Goal: Task Accomplishment & Management: Use online tool/utility

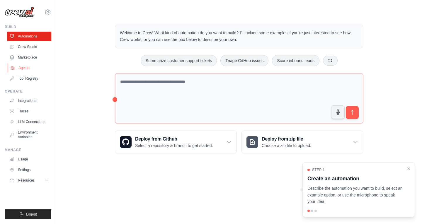
click at [31, 69] on link "Agents" at bounding box center [30, 67] width 44 height 9
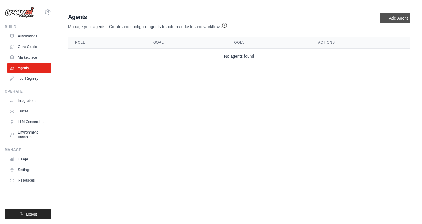
click at [389, 17] on link "Add Agent" at bounding box center [395, 18] width 31 height 11
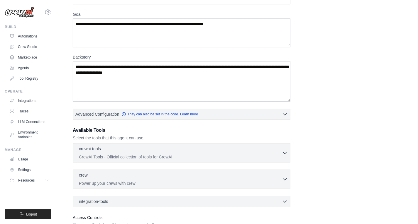
scroll to position [90, 0]
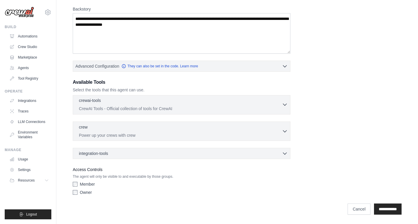
click at [139, 110] on p "CrewAI Tools - Official collection of tools for CrewAI" at bounding box center [180, 109] width 203 height 6
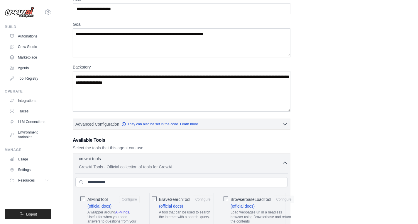
scroll to position [32, 0]
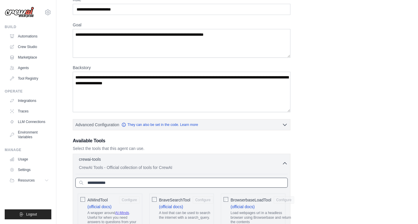
click at [121, 179] on input "text" at bounding box center [181, 183] width 212 height 10
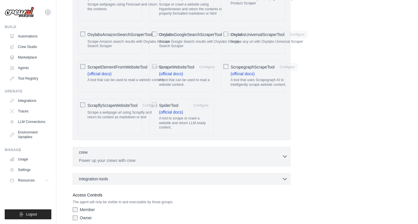
scroll to position [207, 0]
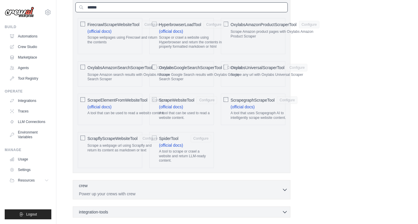
type input "******"
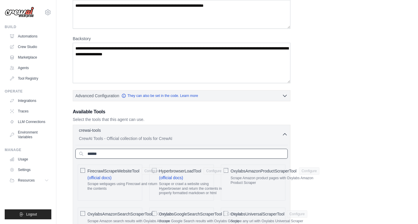
scroll to position [0, 0]
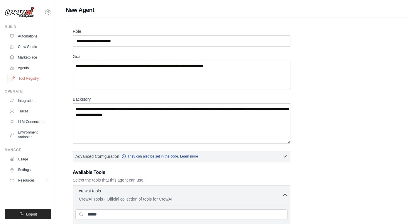
click at [31, 80] on link "Tool Registry" at bounding box center [30, 78] width 44 height 9
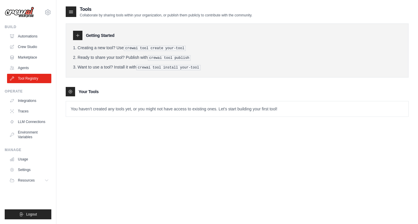
click at [75, 93] on div "Your Tools" at bounding box center [237, 91] width 343 height 9
click at [82, 89] on h3 "Your Tools" at bounding box center [89, 92] width 20 height 6
click at [14, 55] on link "Marketplace" at bounding box center [30, 57] width 44 height 9
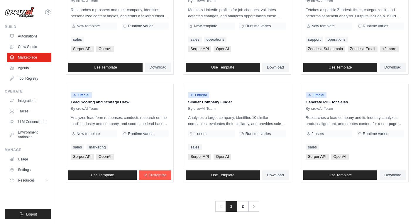
scroll to position [319, 0]
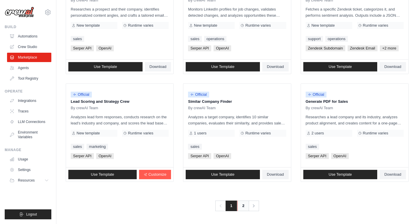
click at [241, 207] on link "2" at bounding box center [243, 206] width 12 height 11
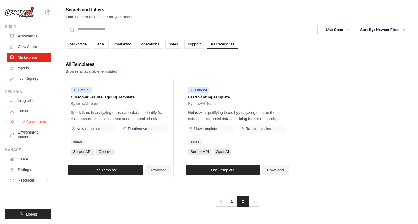
click at [35, 123] on link "LLM Connections" at bounding box center [30, 121] width 44 height 9
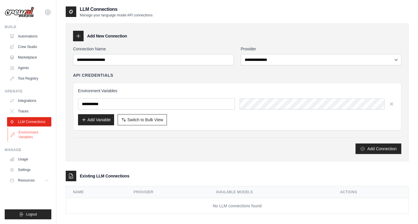
click at [35, 135] on link "Environment Variables" at bounding box center [30, 135] width 44 height 14
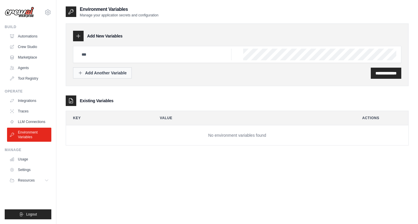
click at [98, 73] on div "Add Another Variable" at bounding box center [102, 73] width 49 height 6
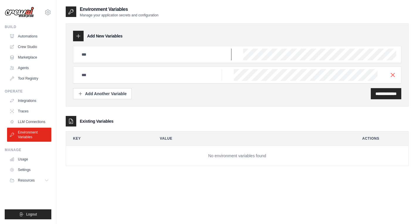
click at [177, 57] on input "text" at bounding box center [154, 55] width 153 height 12
drag, startPoint x: 140, startPoint y: 118, endPoint x: 159, endPoint y: 104, distance: 23.5
click at [142, 117] on div "Existing Variables" at bounding box center [237, 121] width 343 height 11
click at [394, 71] on div at bounding box center [237, 75] width 328 height 17
click at [394, 73] on icon "button" at bounding box center [392, 74] width 7 height 7
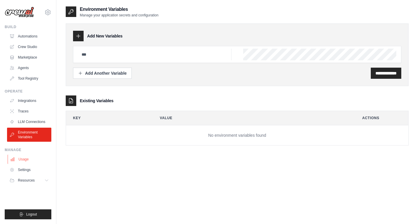
click at [19, 163] on link "Usage" at bounding box center [30, 159] width 44 height 9
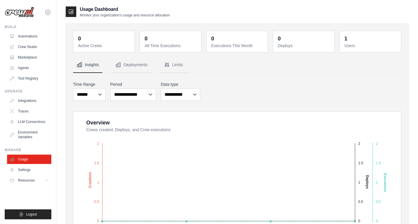
click at [104, 43] on dt "Active Crews" at bounding box center [104, 46] width 53 height 6
click at [122, 66] on button "Deployments" at bounding box center [131, 65] width 39 height 16
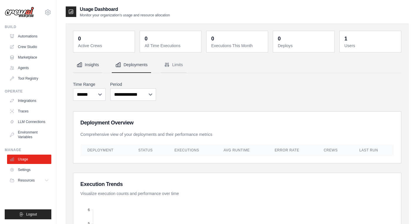
click at [83, 65] on button "Insights" at bounding box center [87, 65] width 29 height 16
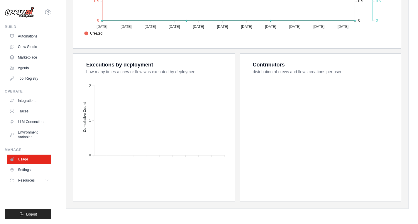
scroll to position [113, 0]
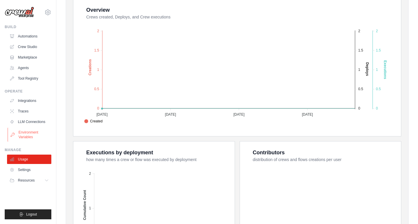
click at [26, 130] on link "Environment Variables" at bounding box center [30, 135] width 44 height 14
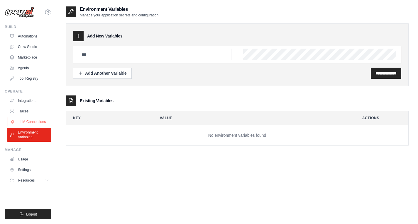
click at [29, 123] on link "LLM Connections" at bounding box center [30, 121] width 44 height 9
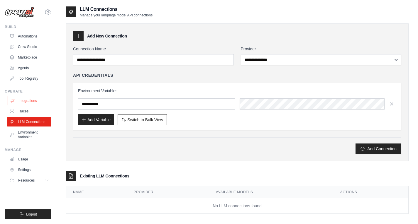
click at [34, 99] on link "Integrations" at bounding box center [30, 100] width 44 height 9
click at [35, 71] on link "Agents" at bounding box center [30, 67] width 44 height 9
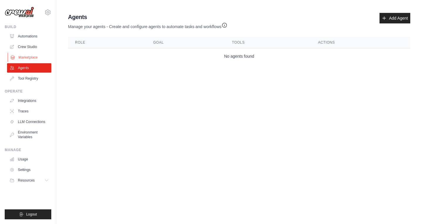
click at [34, 55] on link "Marketplace" at bounding box center [30, 57] width 44 height 9
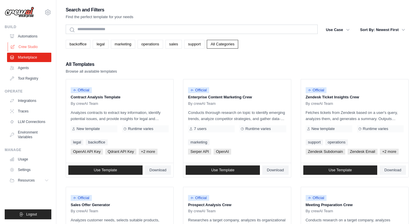
click at [38, 44] on link "Crew Studio" at bounding box center [30, 46] width 44 height 9
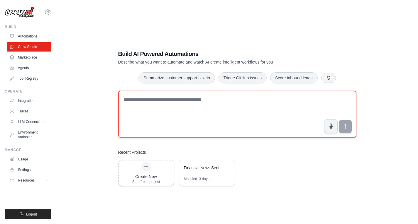
click at [165, 104] on textarea at bounding box center [237, 114] width 238 height 47
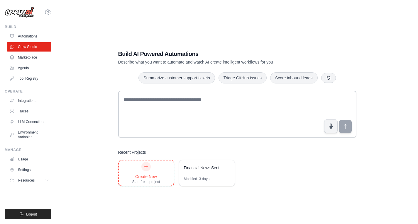
click at [153, 177] on div "Create New" at bounding box center [146, 177] width 28 height 6
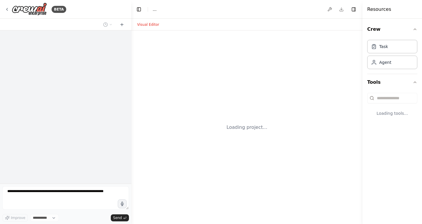
select select "****"
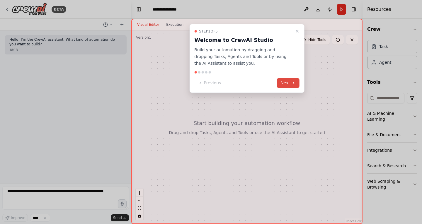
click at [289, 80] on button "Next" at bounding box center [288, 83] width 23 height 10
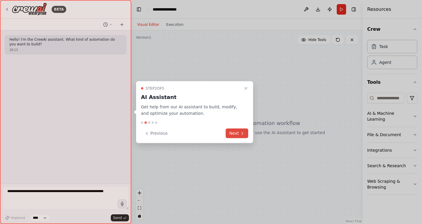
click at [241, 131] on icon at bounding box center [242, 133] width 5 height 5
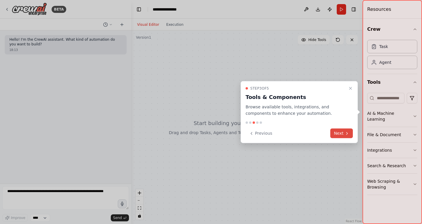
click at [338, 132] on button "Next" at bounding box center [342, 134] width 23 height 10
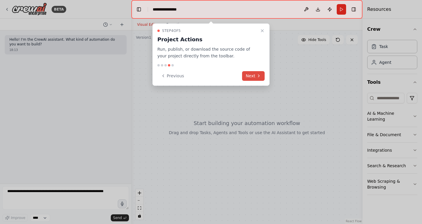
click at [251, 79] on button "Next" at bounding box center [253, 76] width 23 height 10
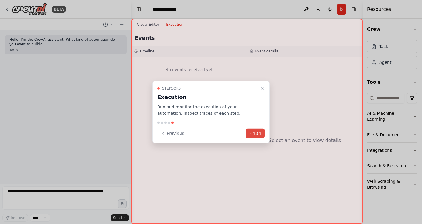
click at [260, 134] on button "Finish" at bounding box center [255, 134] width 19 height 10
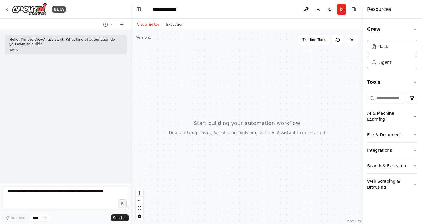
click at [120, 23] on button at bounding box center [121, 24] width 9 height 7
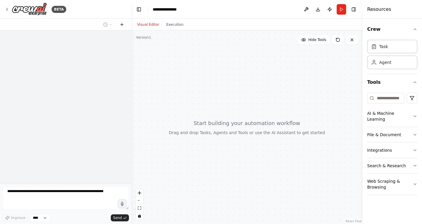
click at [122, 23] on icon at bounding box center [122, 24] width 5 height 5
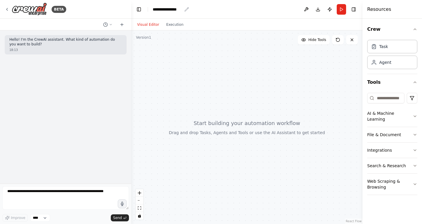
click at [176, 11] on div "**********" at bounding box center [167, 9] width 29 height 6
click at [176, 11] on div "**********" at bounding box center [175, 9] width 44 height 6
paste div "breadcrumb"
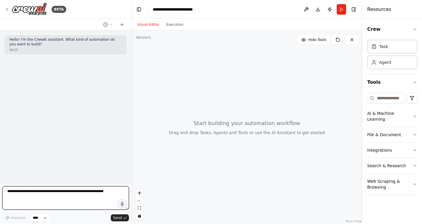
click at [46, 205] on textarea at bounding box center [65, 198] width 127 height 23
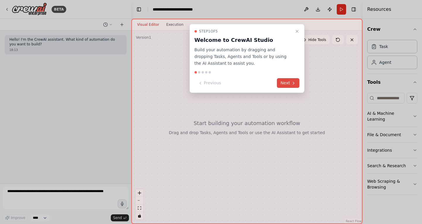
click at [294, 81] on icon at bounding box center [294, 83] width 5 height 5
click at [294, 81] on div at bounding box center [211, 112] width 422 height 224
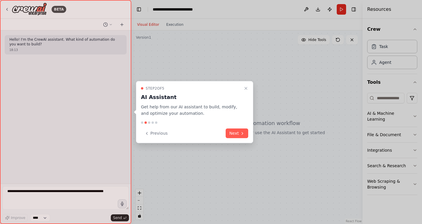
click at [294, 81] on div at bounding box center [211, 112] width 422 height 224
click at [243, 139] on div "Step 2 of 5 AI Assistant Get help from our AI assistant to build, modify, and o…" at bounding box center [194, 112] width 117 height 62
click at [244, 85] on button "Close walkthrough" at bounding box center [246, 88] width 7 height 7
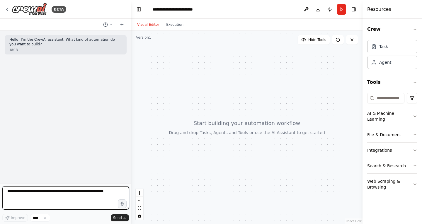
click at [68, 197] on textarea at bounding box center [65, 198] width 127 height 23
paste textarea "**********"
type textarea "**********"
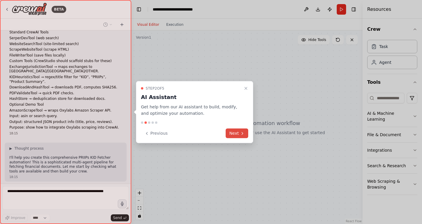
scroll to position [284, 0]
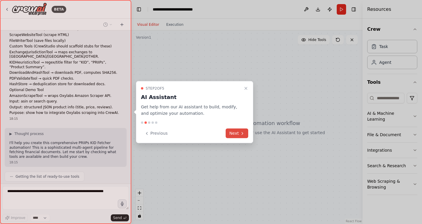
click at [238, 134] on button "Next" at bounding box center [237, 134] width 23 height 10
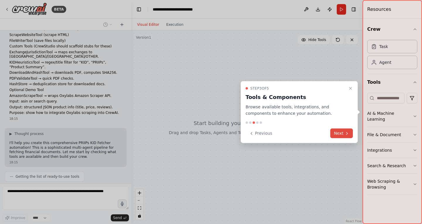
click at [238, 134] on div at bounding box center [211, 112] width 422 height 224
click at [345, 129] on button "Next" at bounding box center [342, 134] width 23 height 10
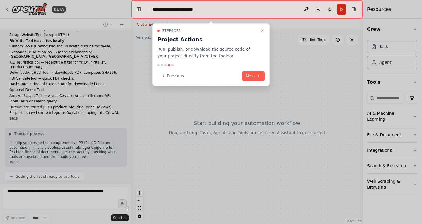
scroll to position [298, 0]
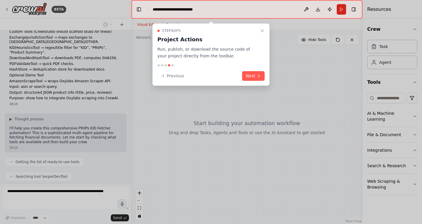
click at [257, 72] on button "Next" at bounding box center [253, 76] width 23 height 10
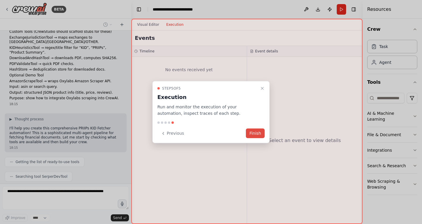
click at [251, 134] on button "Finish" at bounding box center [255, 134] width 19 height 10
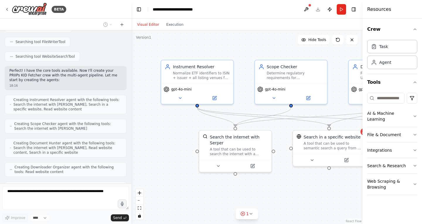
scroll to position [467, 0]
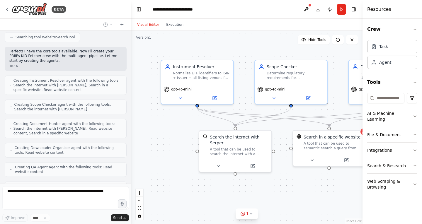
drag, startPoint x: 364, startPoint y: 27, endPoint x: 402, endPoint y: 33, distance: 38.3
click at [402, 33] on div "Resources Crew Task Agent Tools AI & Machine Learning File & Document Integrati…" at bounding box center [393, 112] width 60 height 224
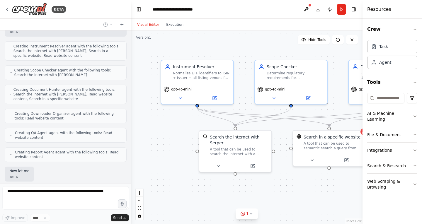
click at [352, 46] on div ".deletable-edge-delete-btn { width: 20px; height: 20px; border: 0px solid #ffff…" at bounding box center [246, 128] width 231 height 194
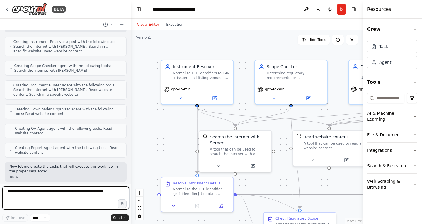
scroll to position [1021, 0]
